Goal: Transaction & Acquisition: Purchase product/service

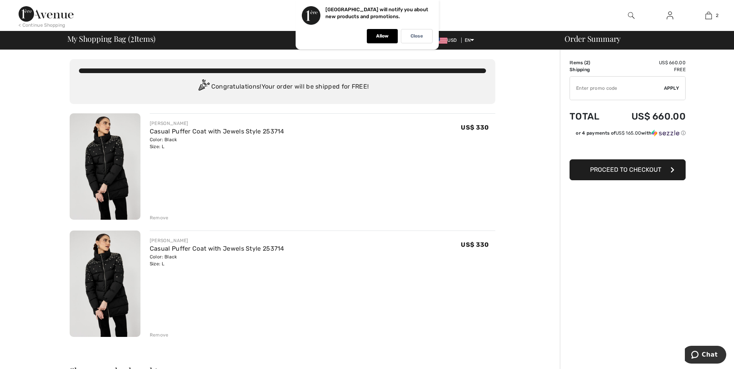
click at [155, 217] on div "Remove" at bounding box center [159, 217] width 19 height 7
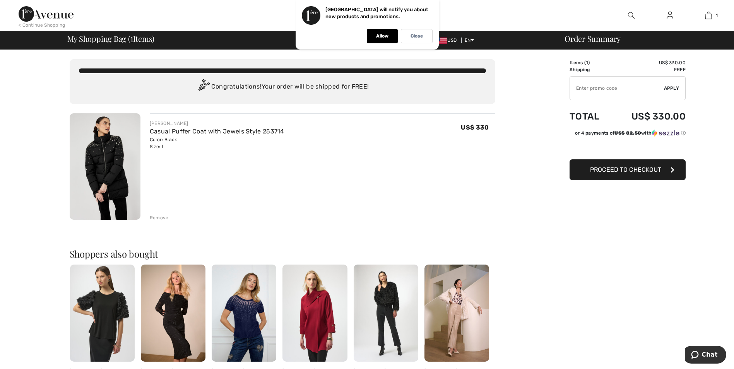
click at [624, 254] on div "Order Summary Details Items ( 1 ) US$ 330.00 Promo code US$ 0.00 Shipping Free …" at bounding box center [647, 297] width 174 height 495
click at [380, 35] on p "Allow" at bounding box center [382, 36] width 12 height 6
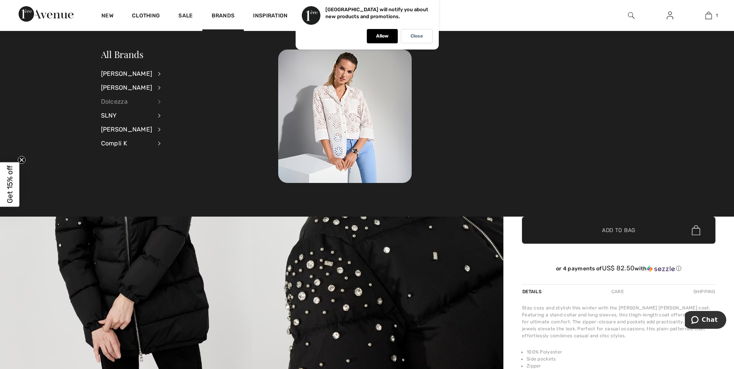
click at [108, 99] on div "Dolcezza" at bounding box center [126, 102] width 51 height 14
